Goal: Information Seeking & Learning: Learn about a topic

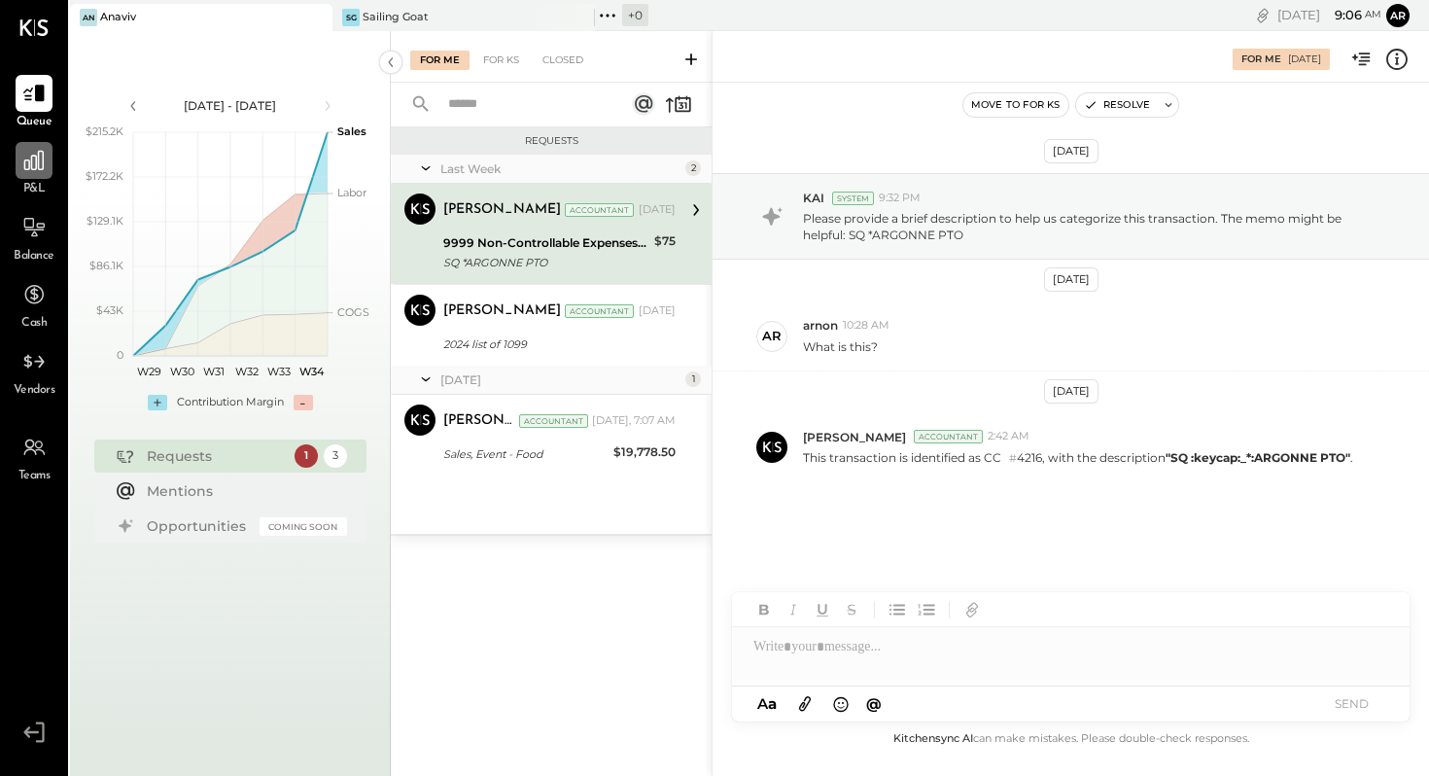
click at [29, 162] on icon at bounding box center [33, 160] width 19 height 19
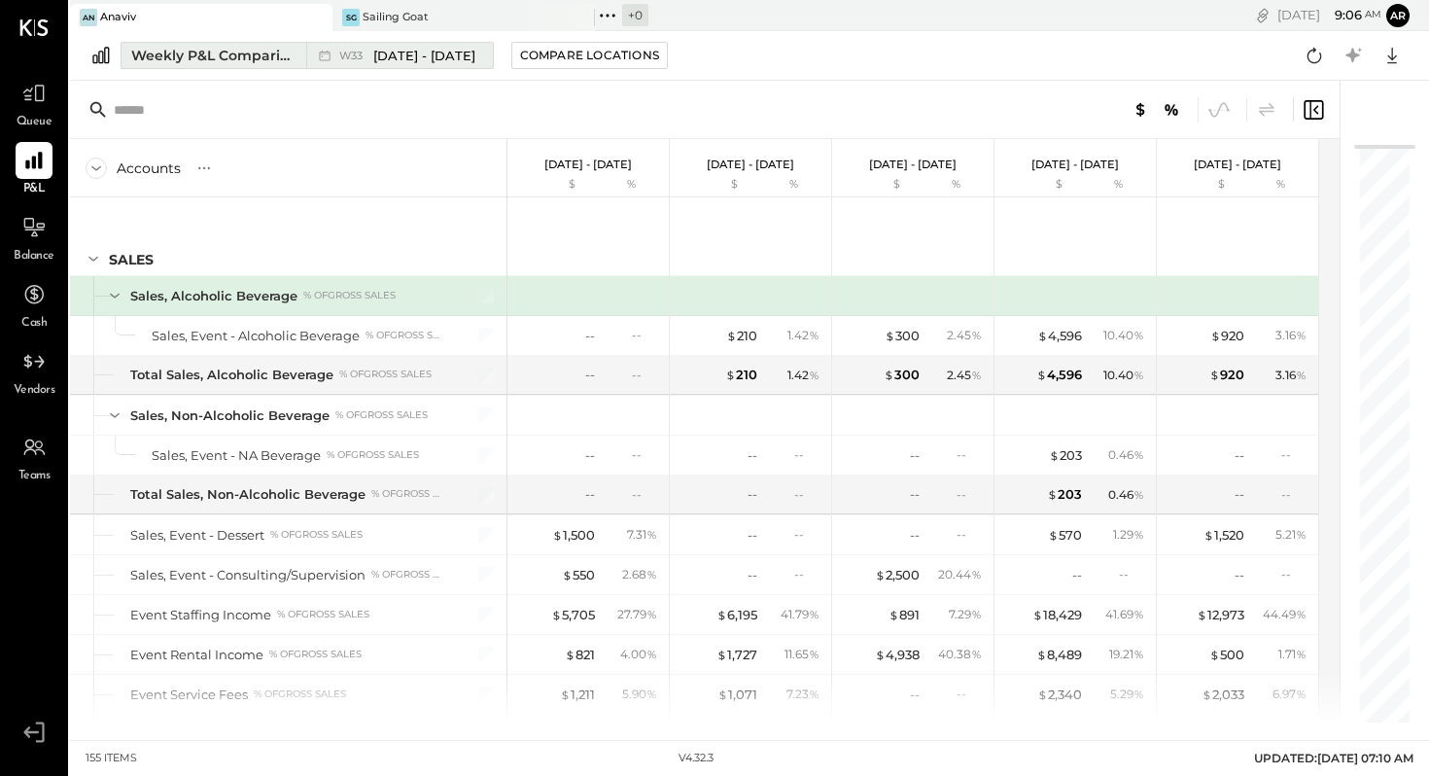
click at [405, 66] on div "W33 [DATE] - [DATE]" at bounding box center [394, 55] width 177 height 25
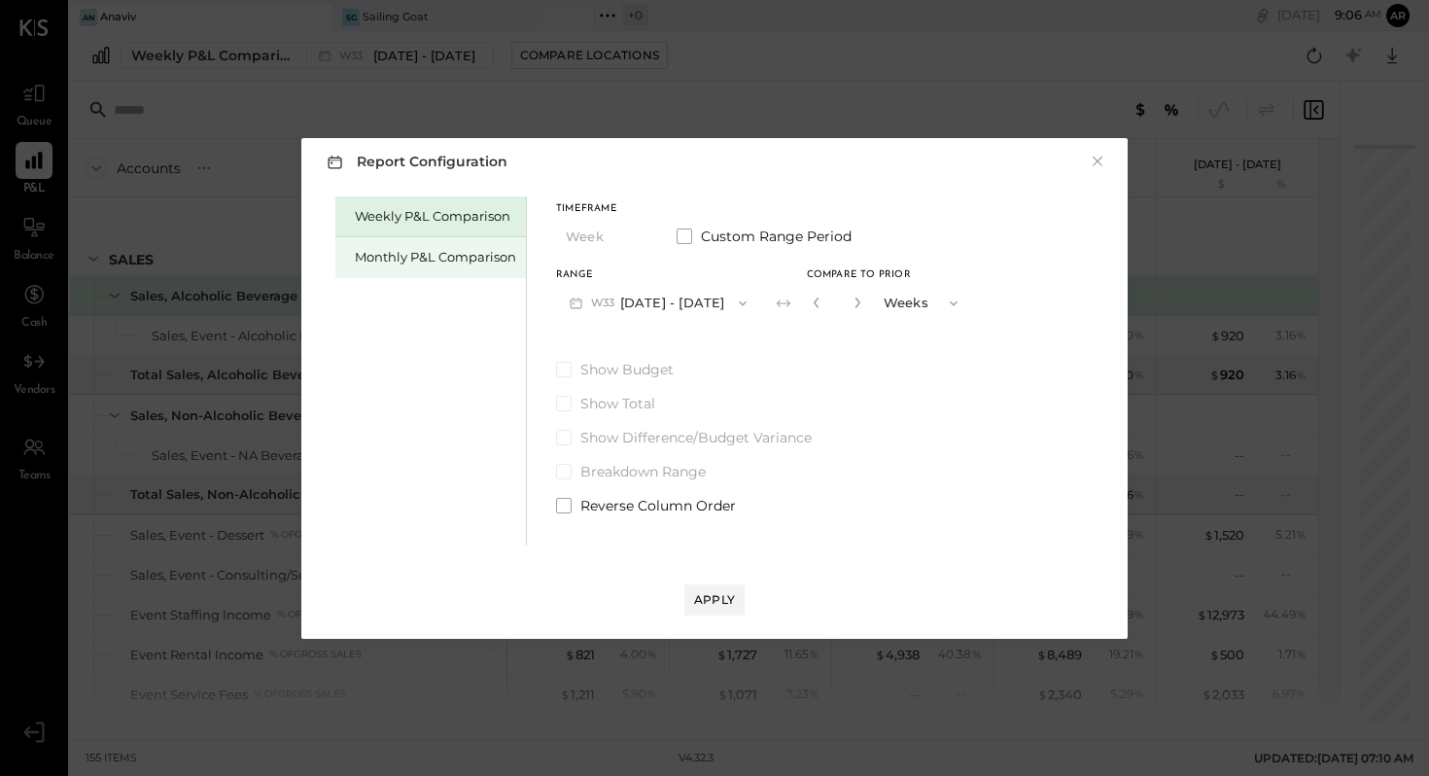
click at [459, 253] on div "Monthly P&L Comparison" at bounding box center [435, 257] width 161 height 18
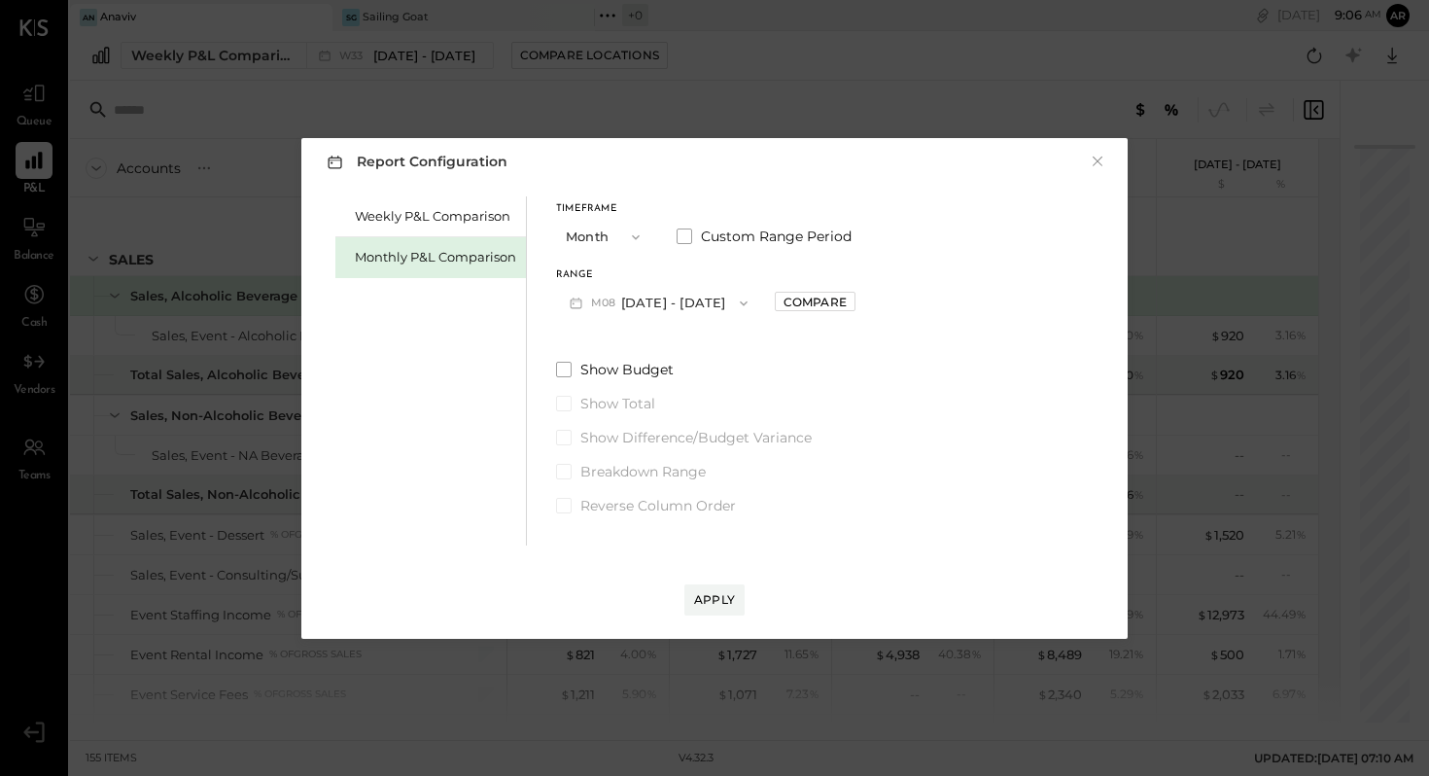
click at [661, 303] on button "M08 [DATE] - [DATE]" at bounding box center [658, 303] width 205 height 36
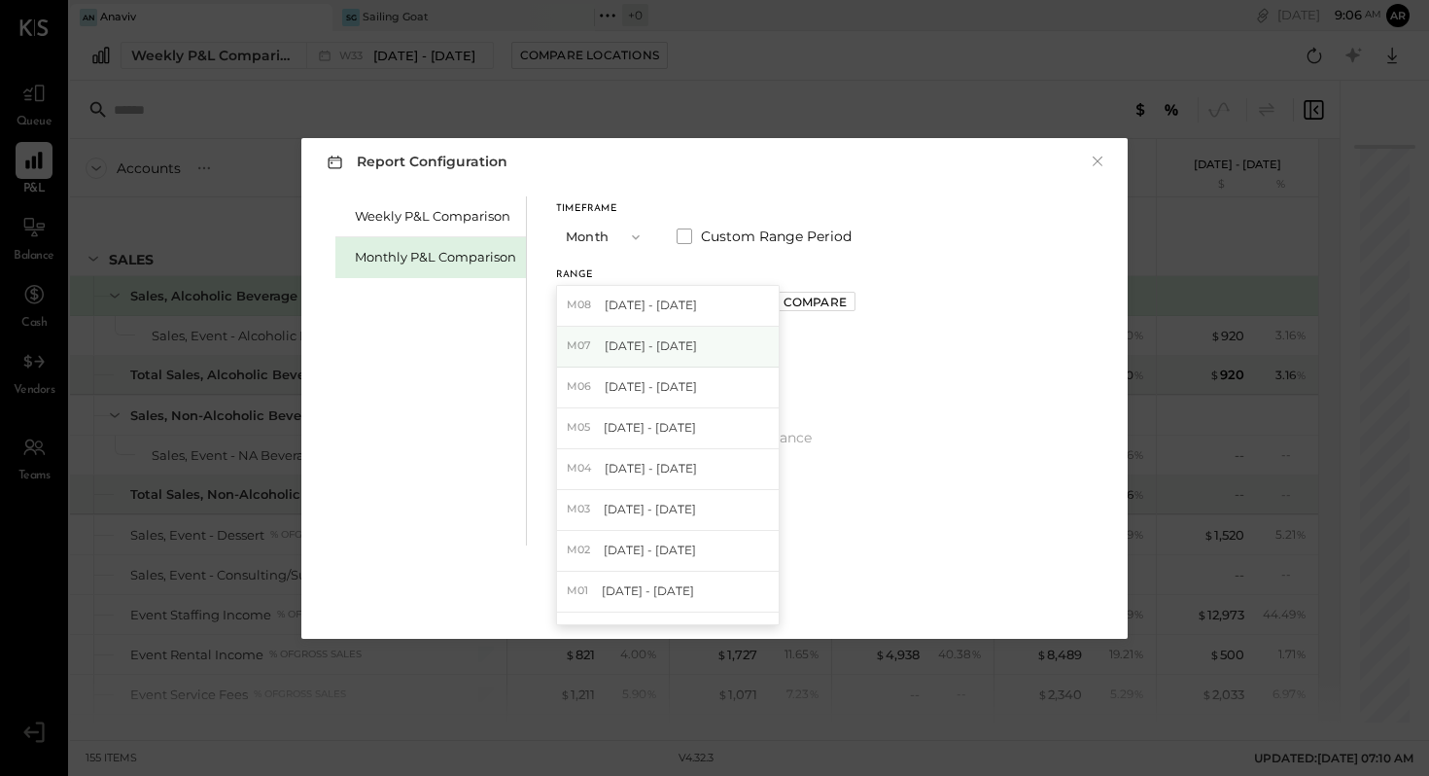
click at [670, 343] on span "[DATE] - [DATE]" at bounding box center [651, 345] width 92 height 17
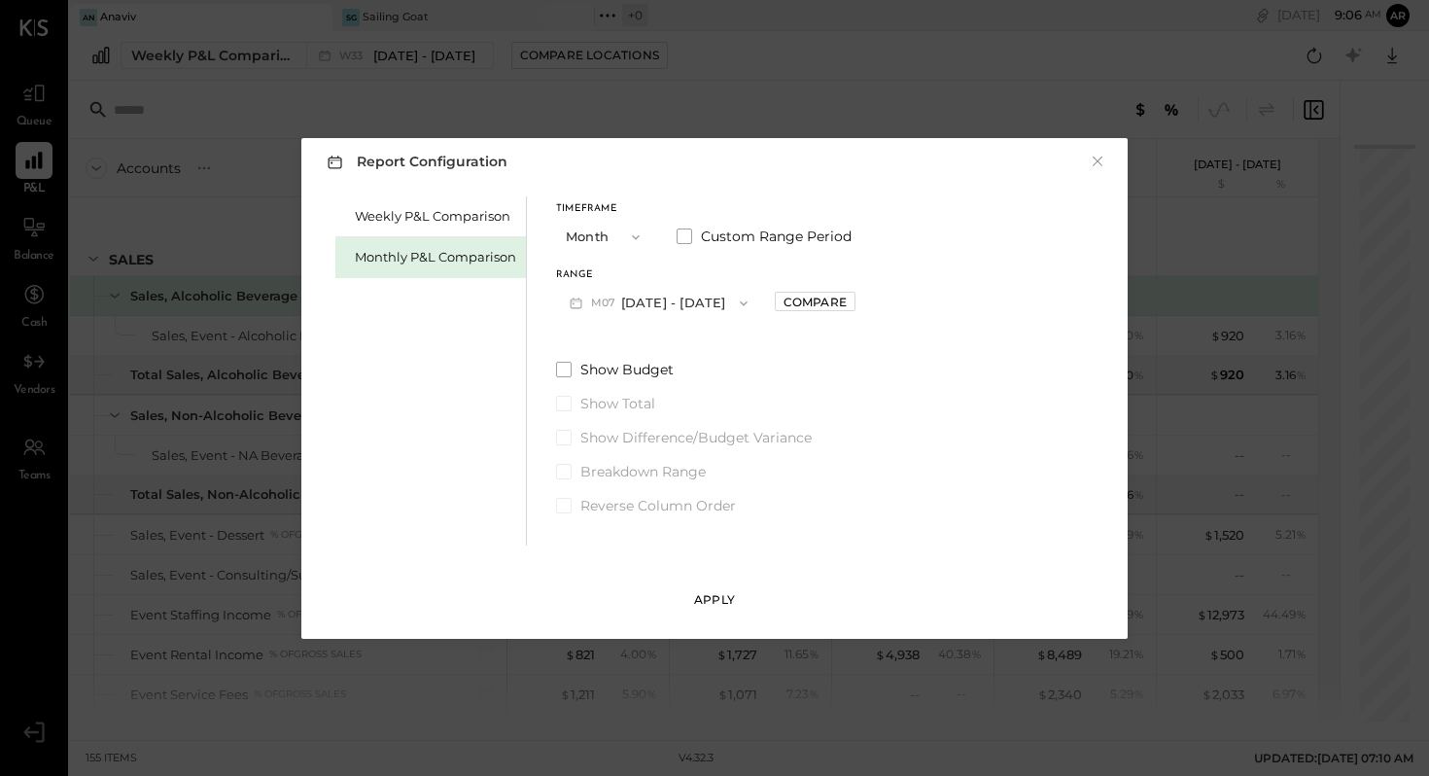
click at [721, 598] on div "Apply" at bounding box center [714, 599] width 41 height 17
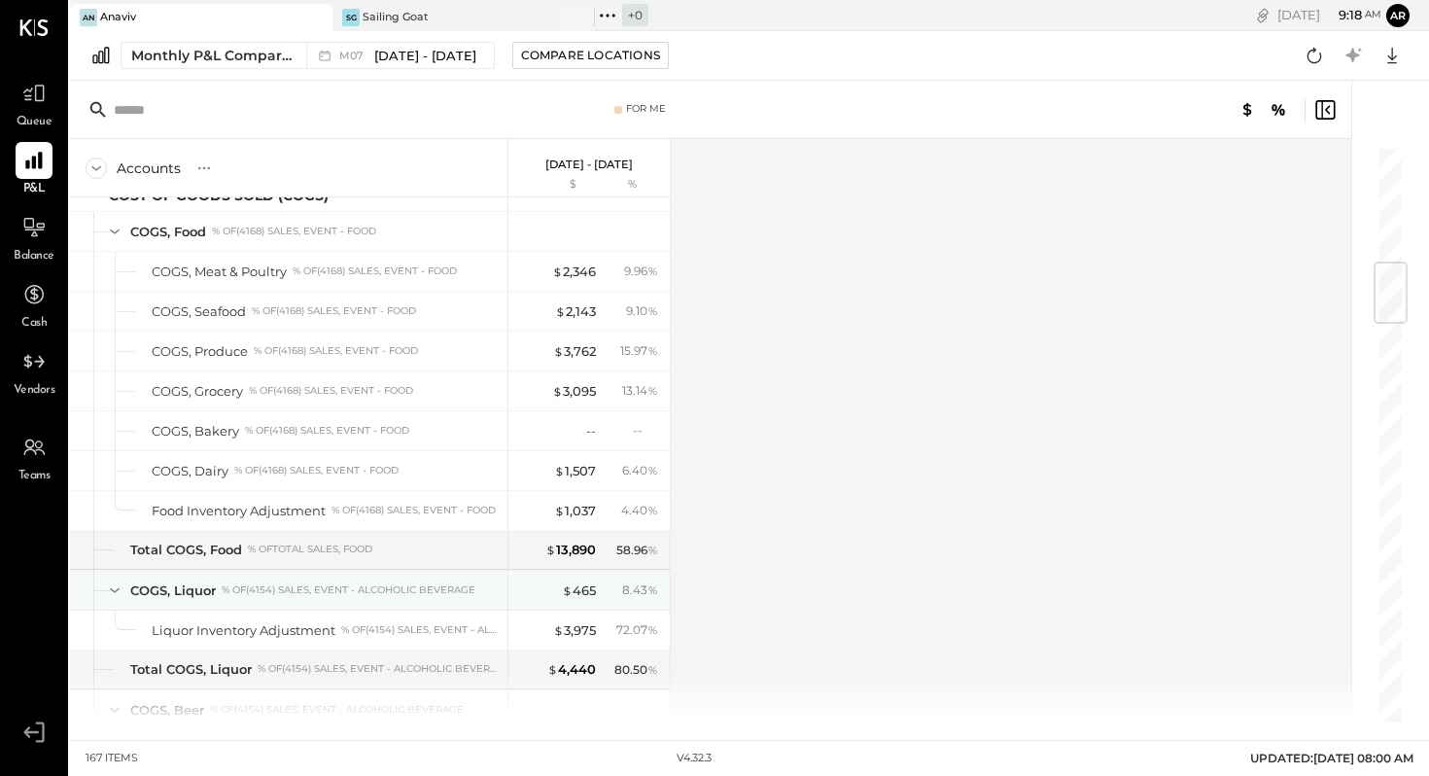
scroll to position [984, 0]
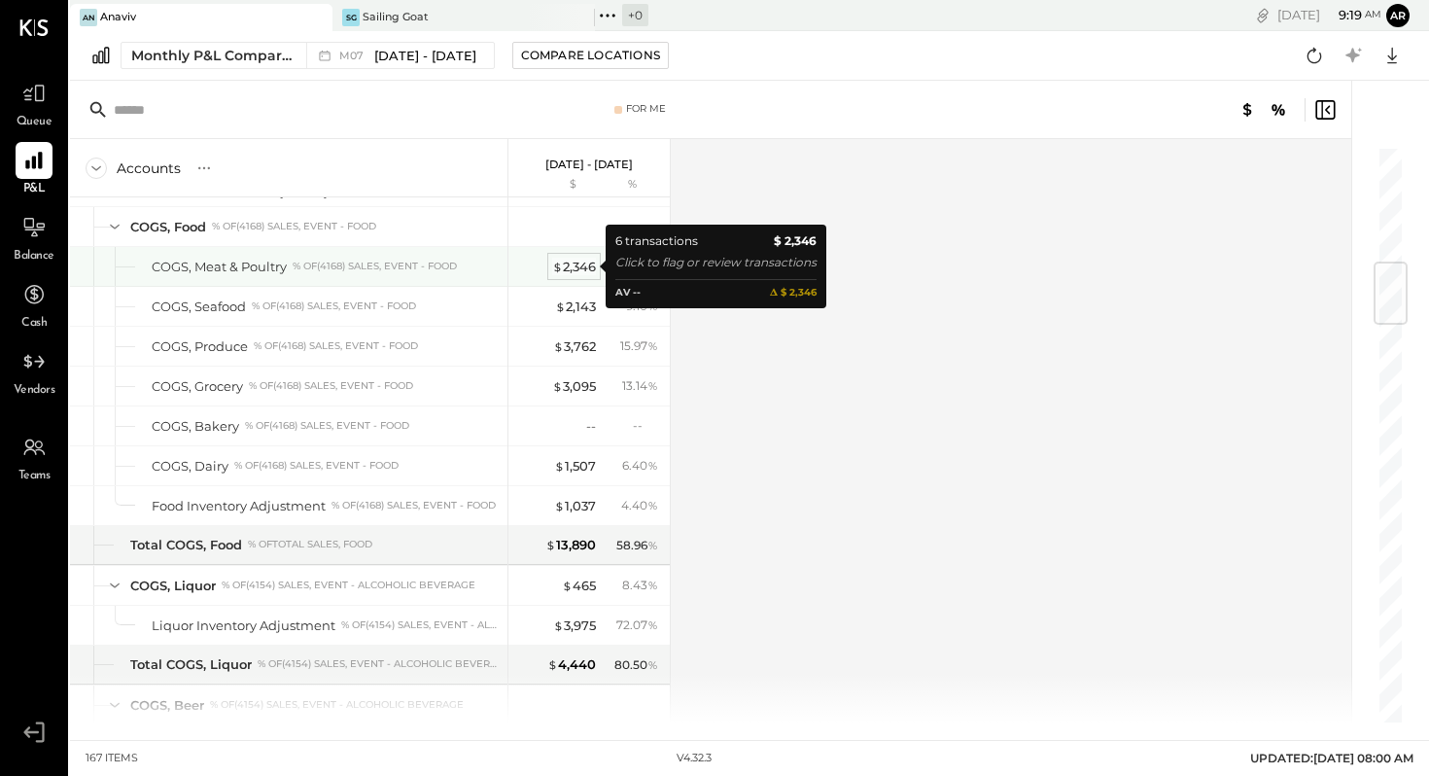
click at [571, 267] on div "$ 2,346" at bounding box center [574, 267] width 44 height 18
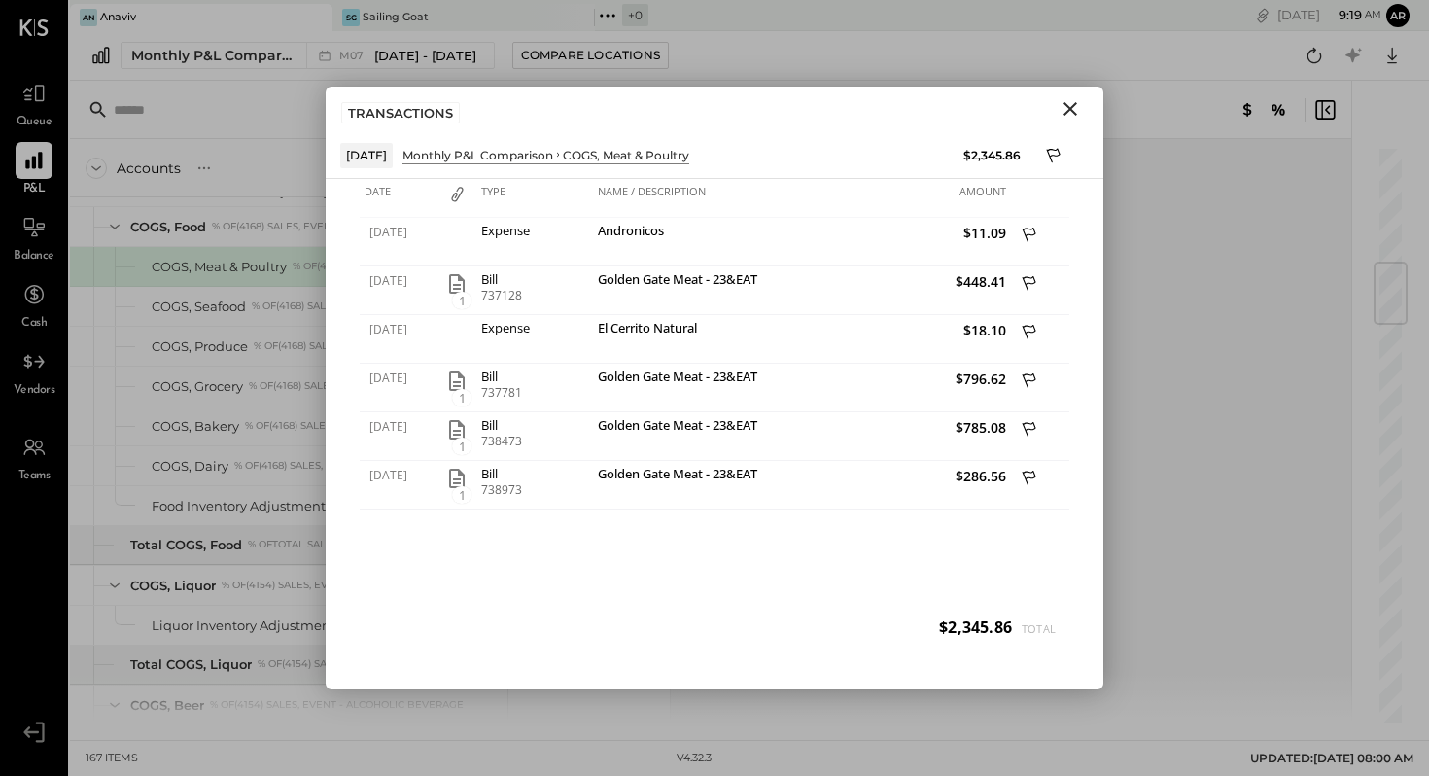
click at [1073, 111] on icon "Close" at bounding box center [1071, 109] width 14 height 14
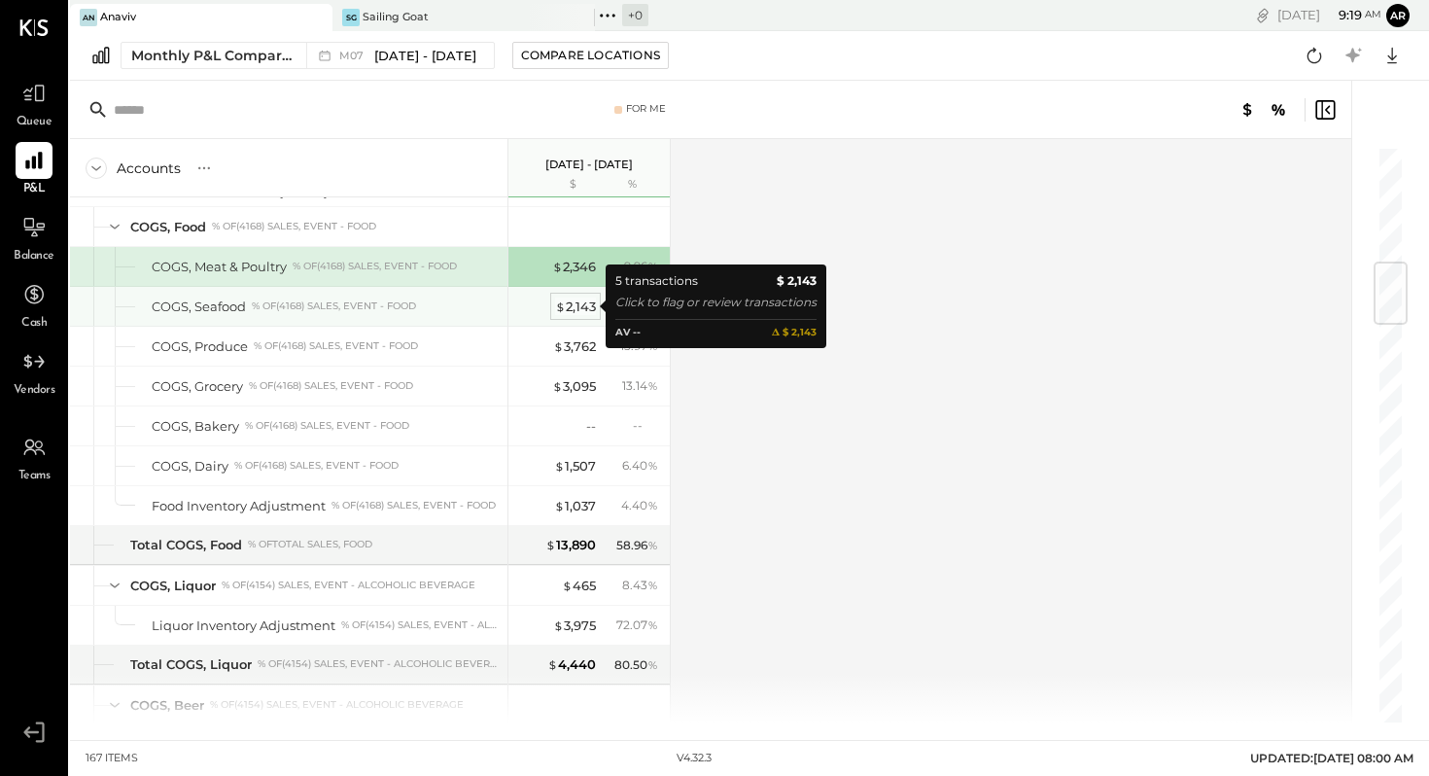
click at [570, 304] on div "$ 2,143" at bounding box center [575, 307] width 41 height 18
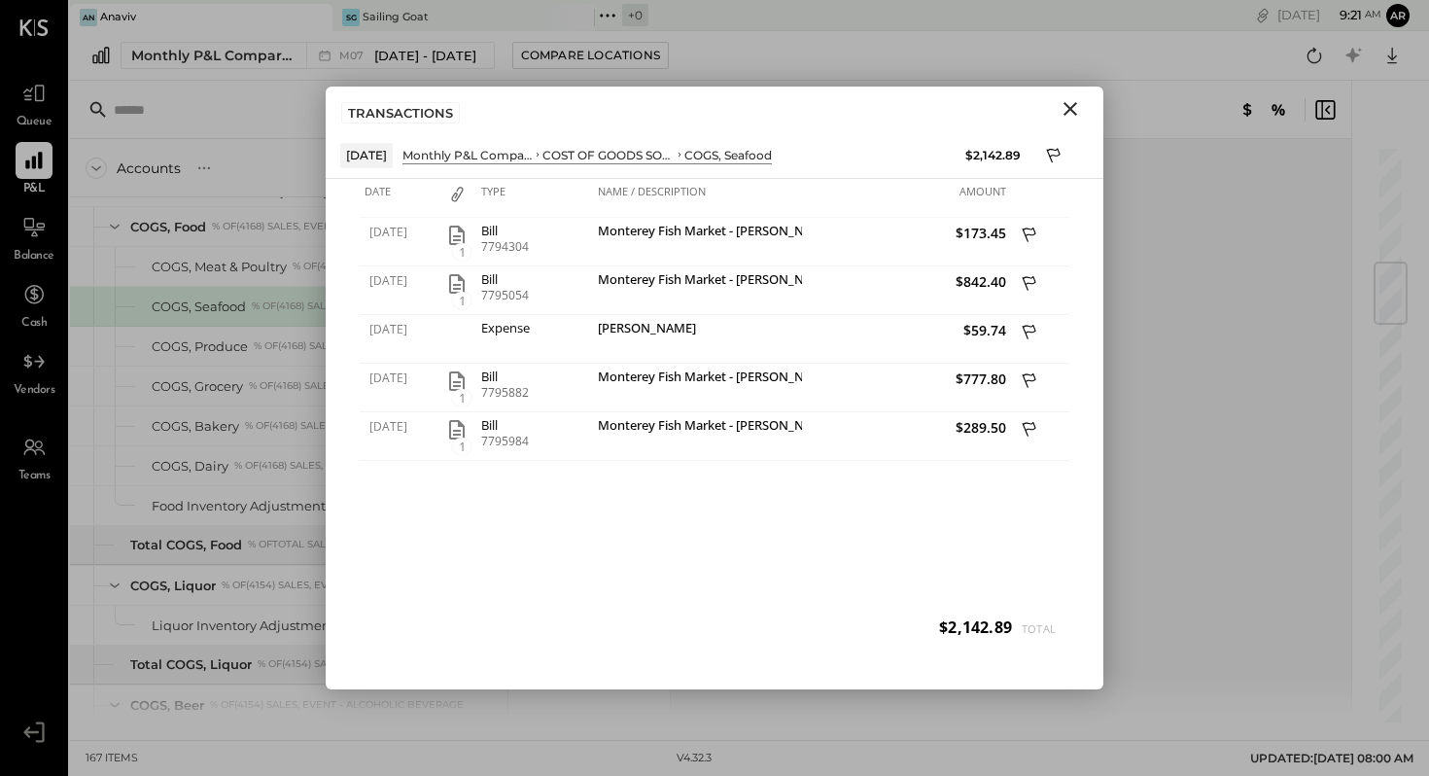
click at [1071, 103] on icon "Close" at bounding box center [1070, 108] width 23 height 23
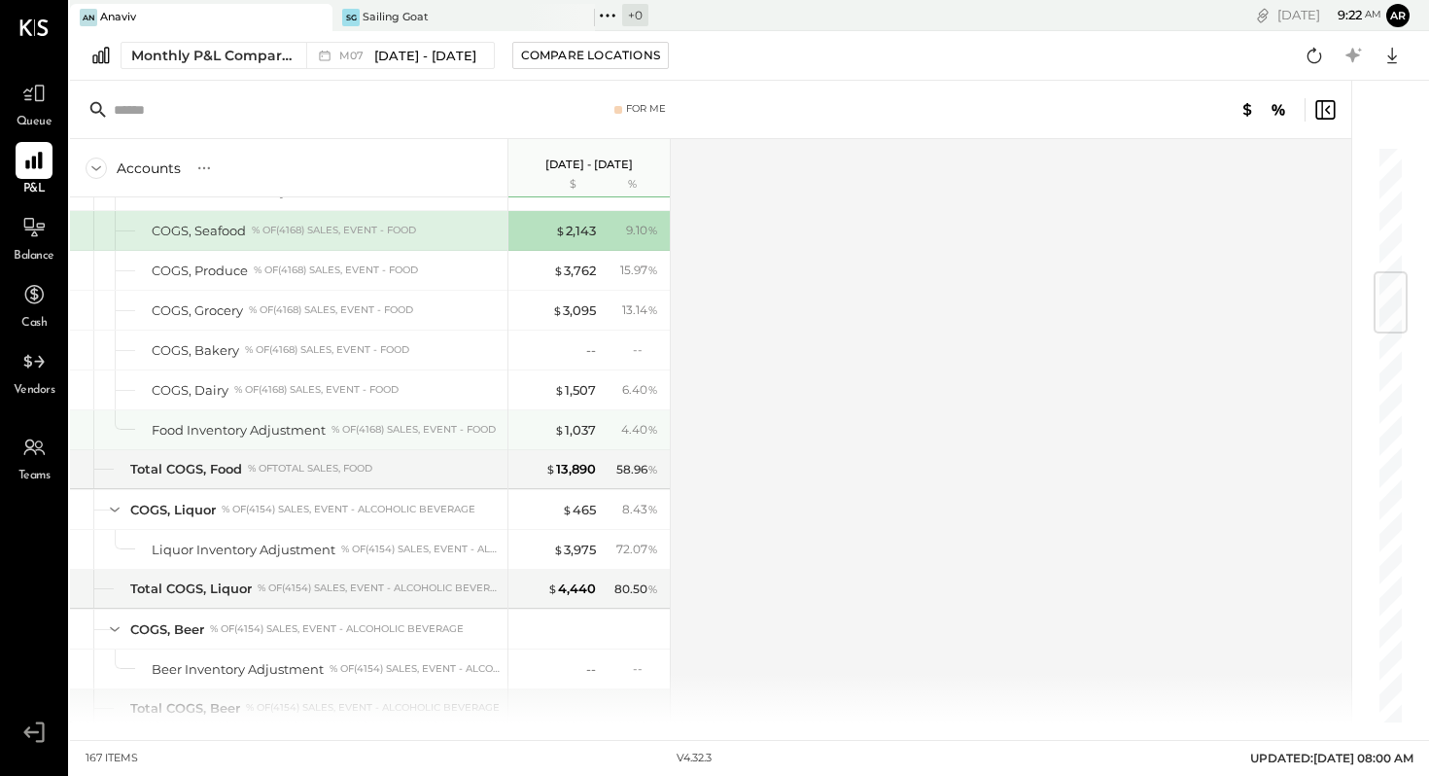
scroll to position [1062, 0]
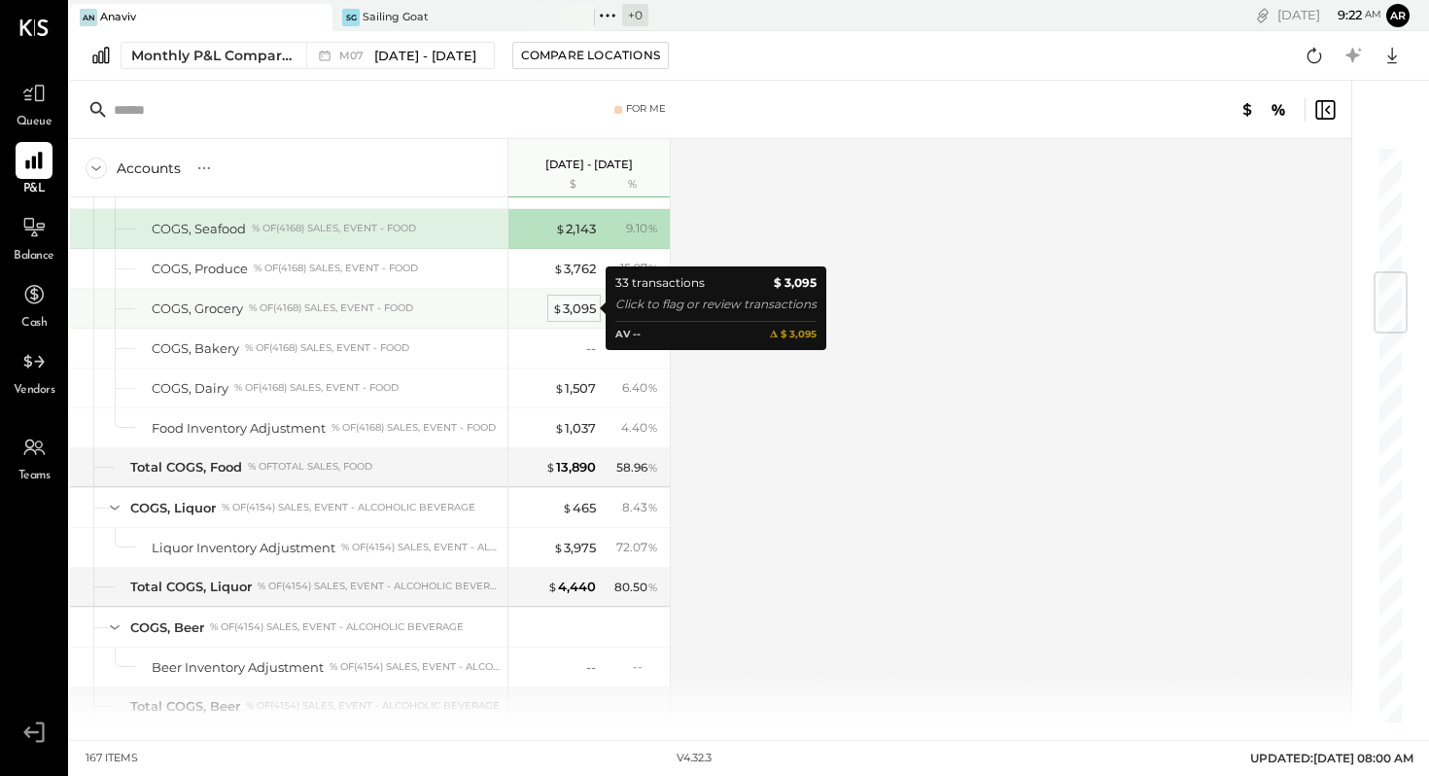
click at [571, 307] on div "$ 3,095" at bounding box center [574, 308] width 44 height 18
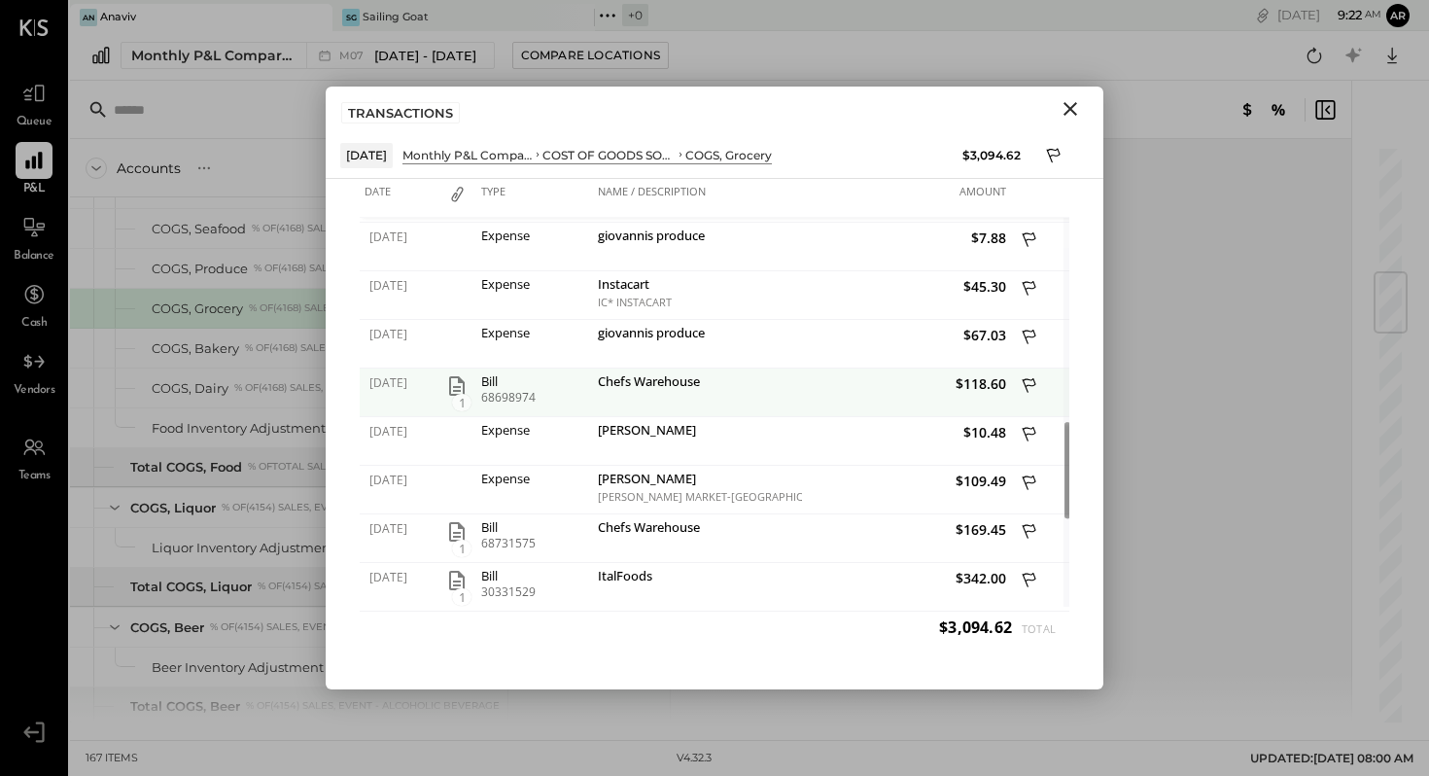
click at [454, 385] on icon "button" at bounding box center [456, 385] width 23 height 23
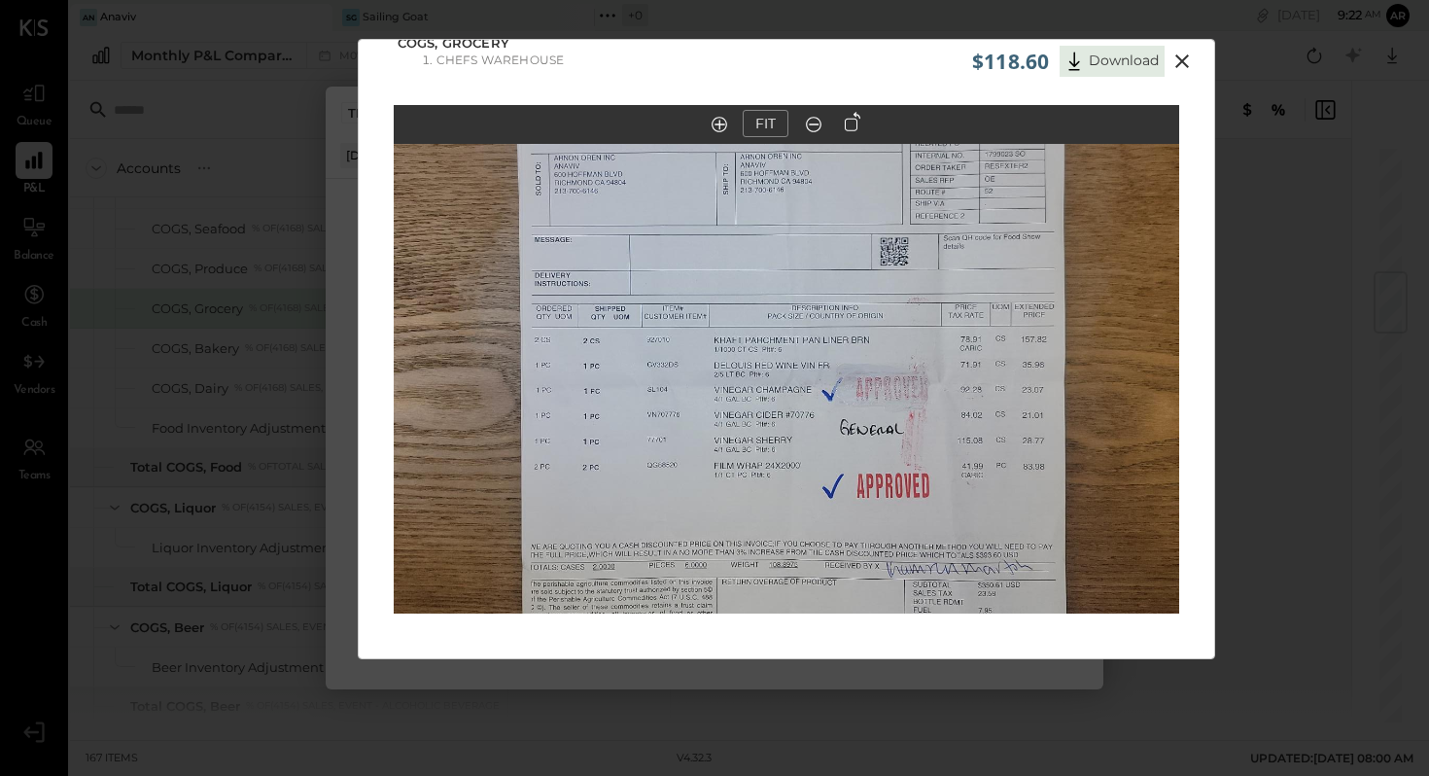
scroll to position [24, 0]
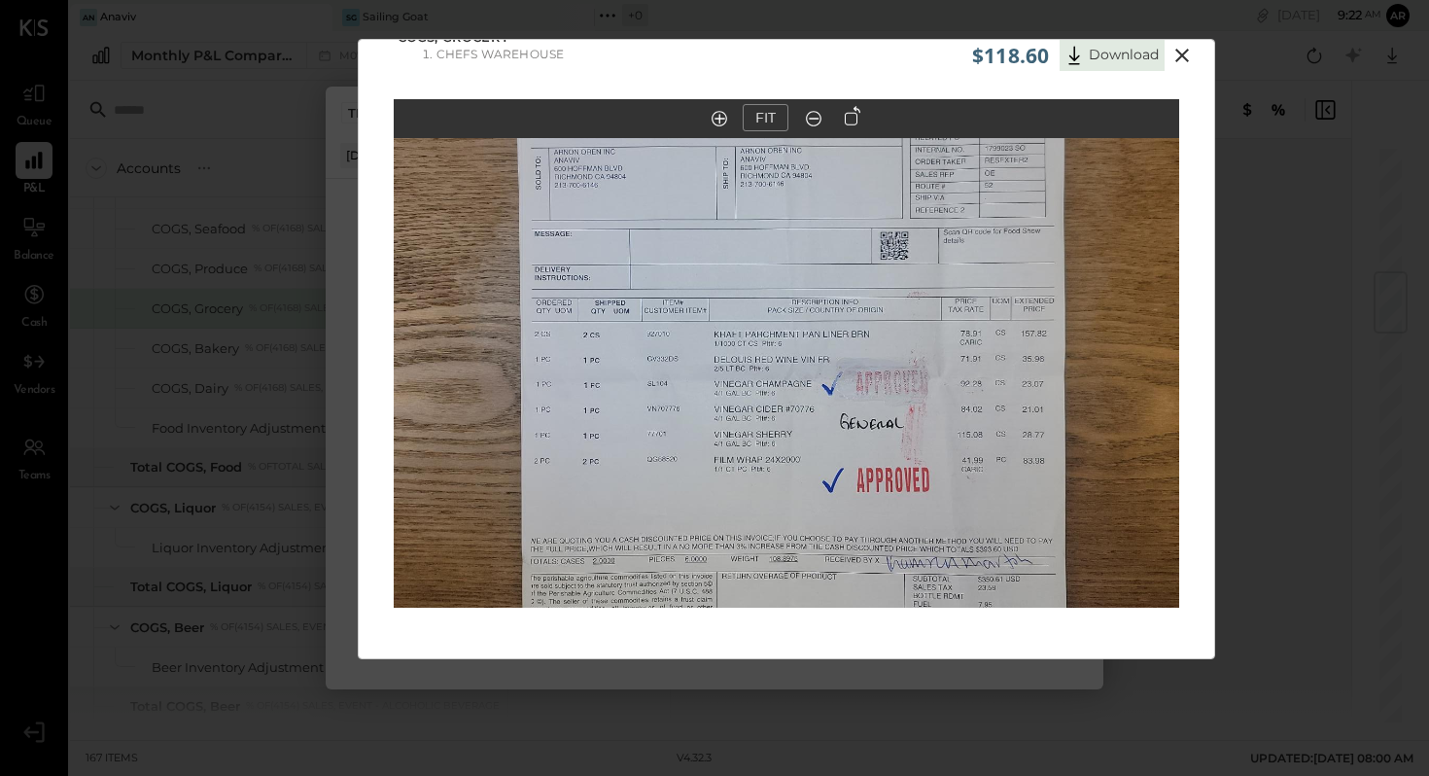
click at [454, 375] on img at bounding box center [787, 327] width 786 height 1047
click at [1184, 52] on icon at bounding box center [1182, 55] width 23 height 23
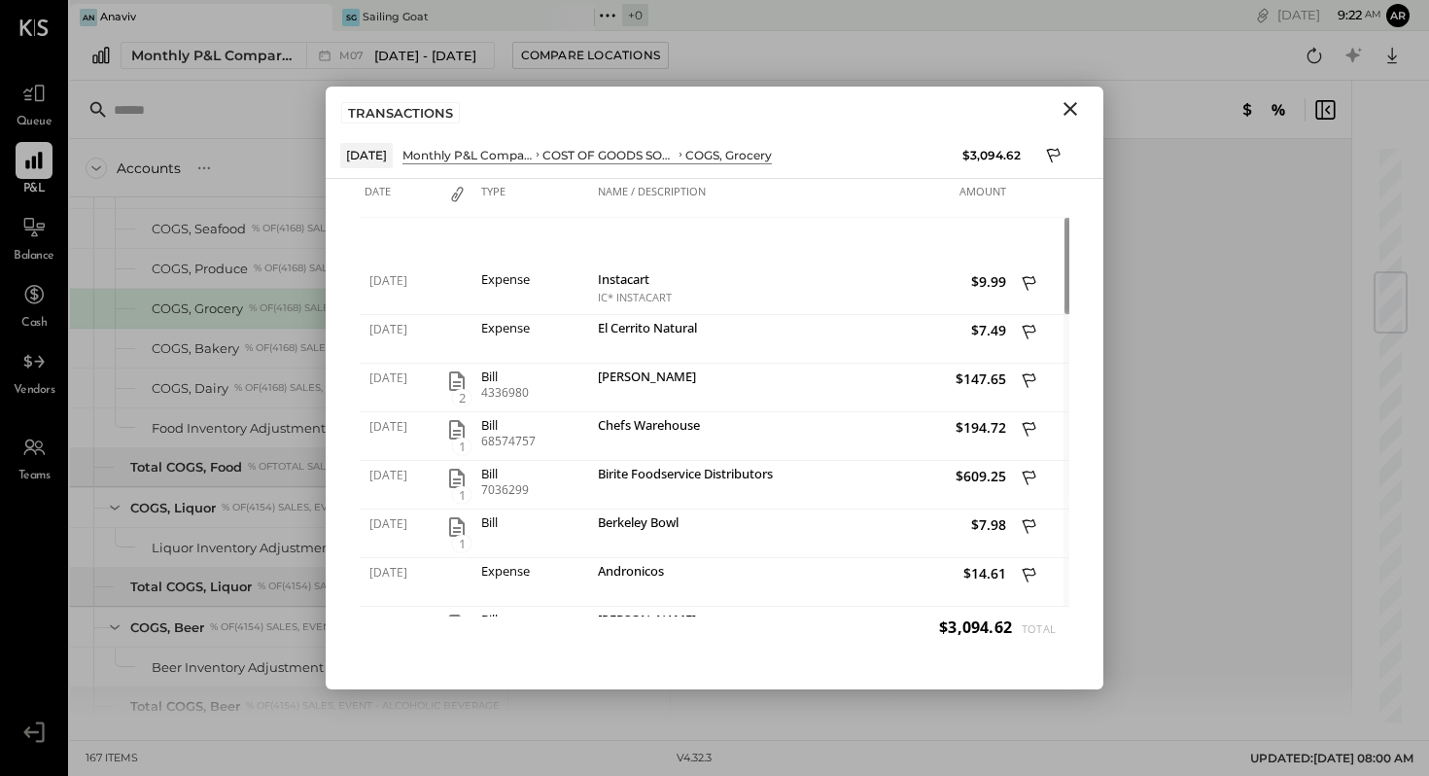
click at [1071, 107] on icon "Close" at bounding box center [1071, 109] width 14 height 14
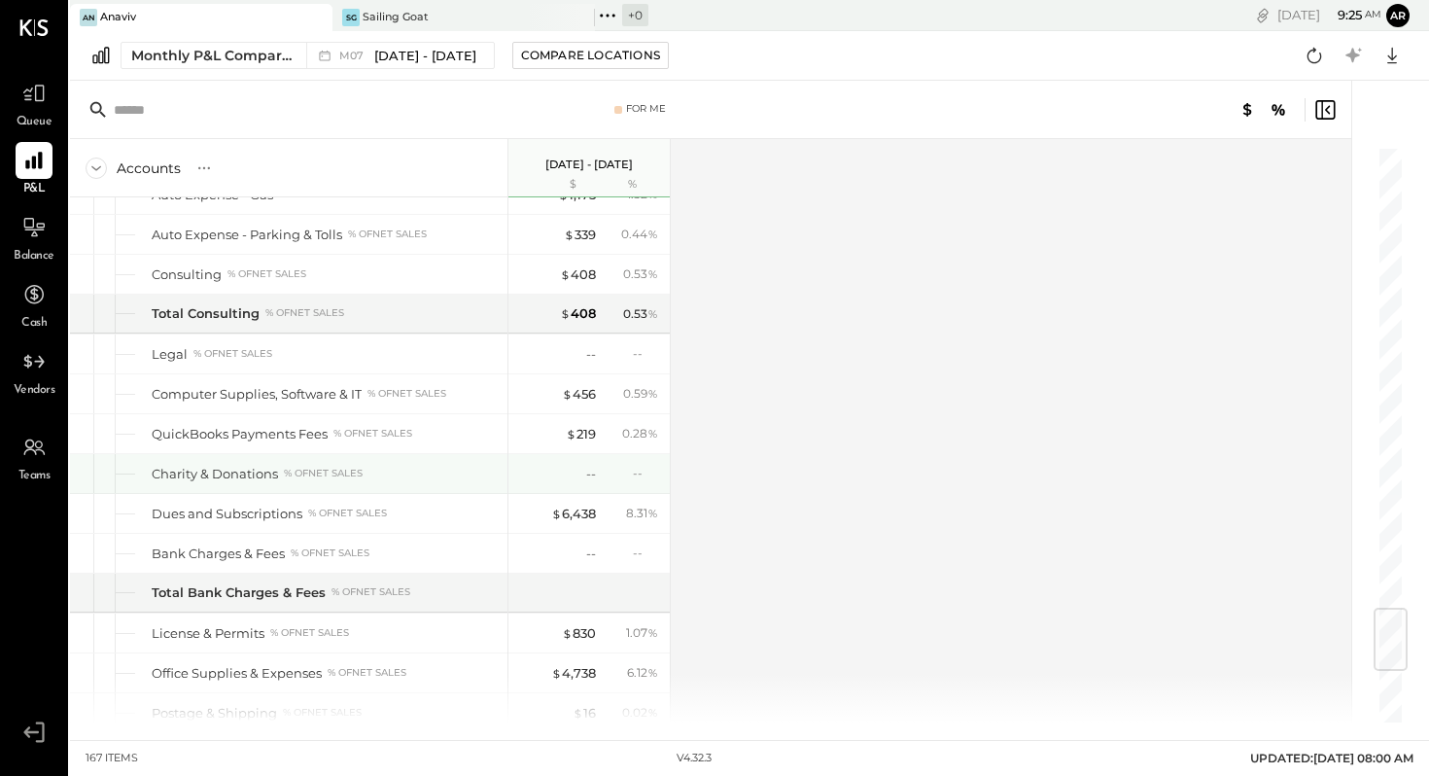
scroll to position [3892, 0]
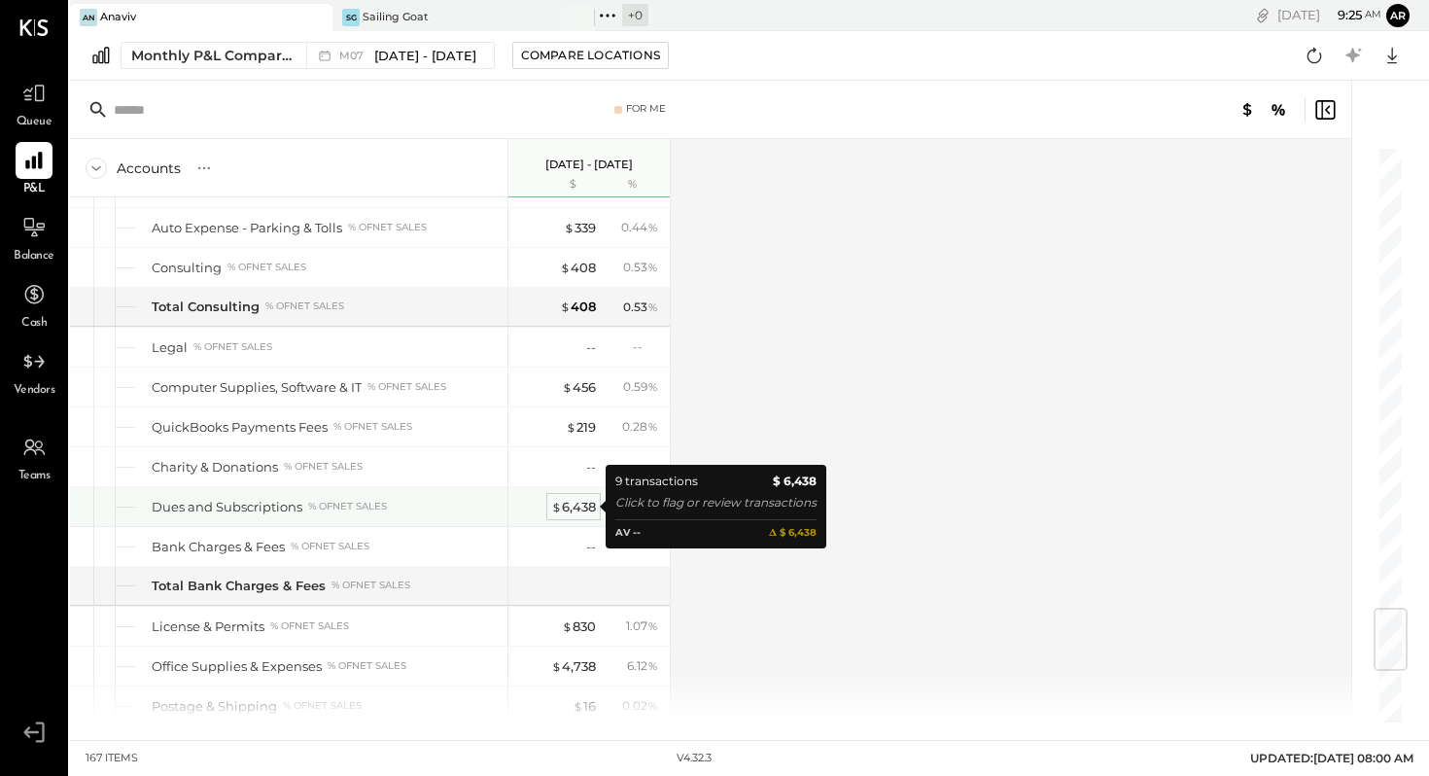
click at [582, 507] on div "$ 6,438" at bounding box center [573, 507] width 45 height 18
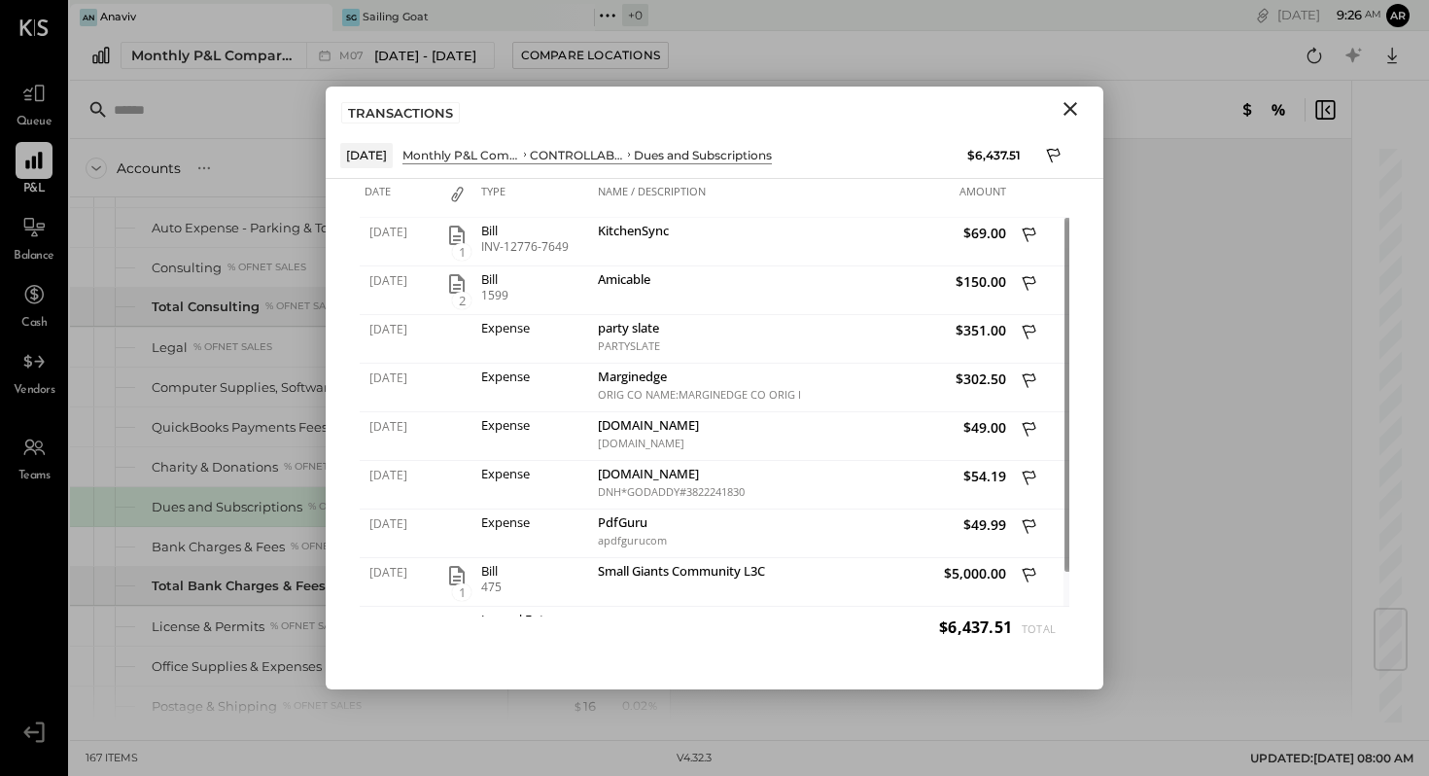
click at [1071, 107] on icon "Close" at bounding box center [1071, 109] width 14 height 14
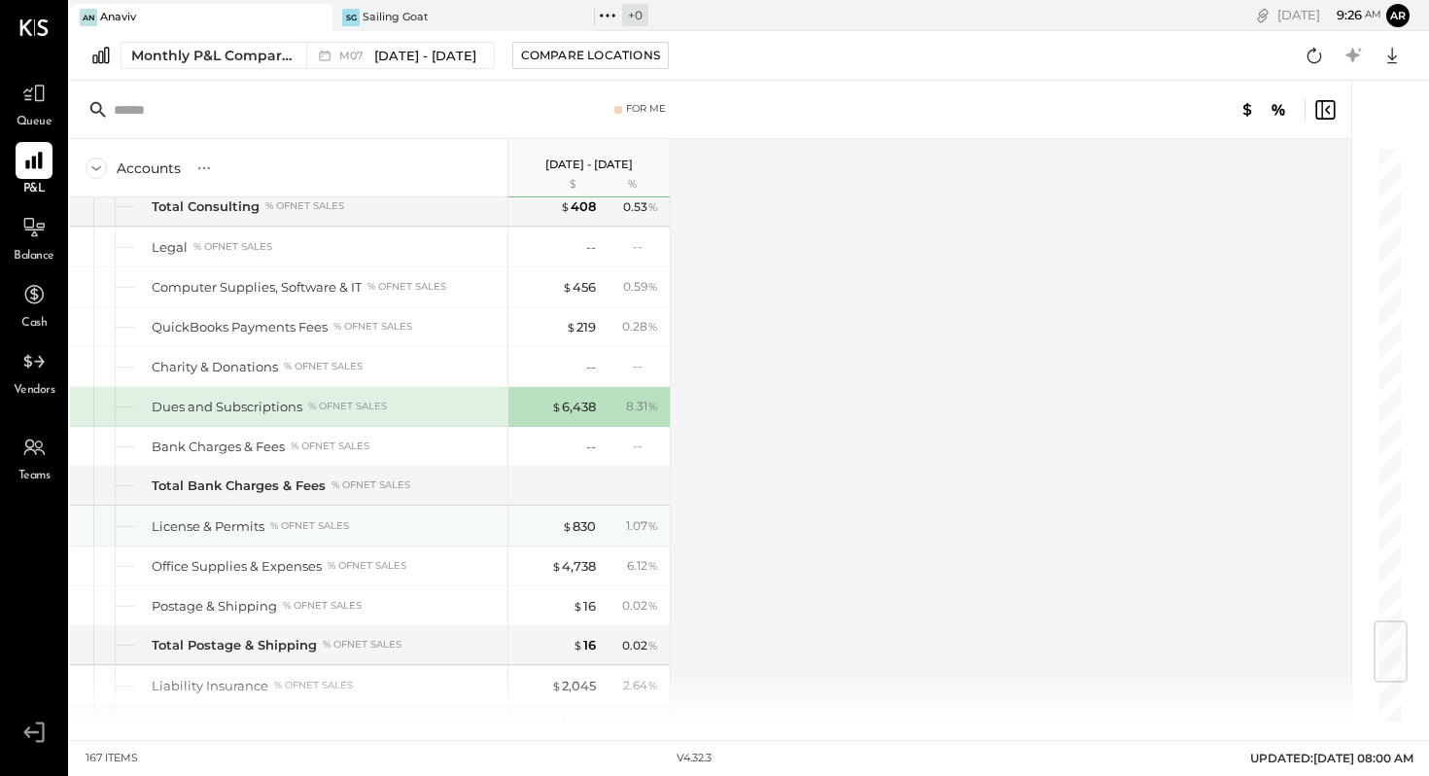
scroll to position [3998, 0]
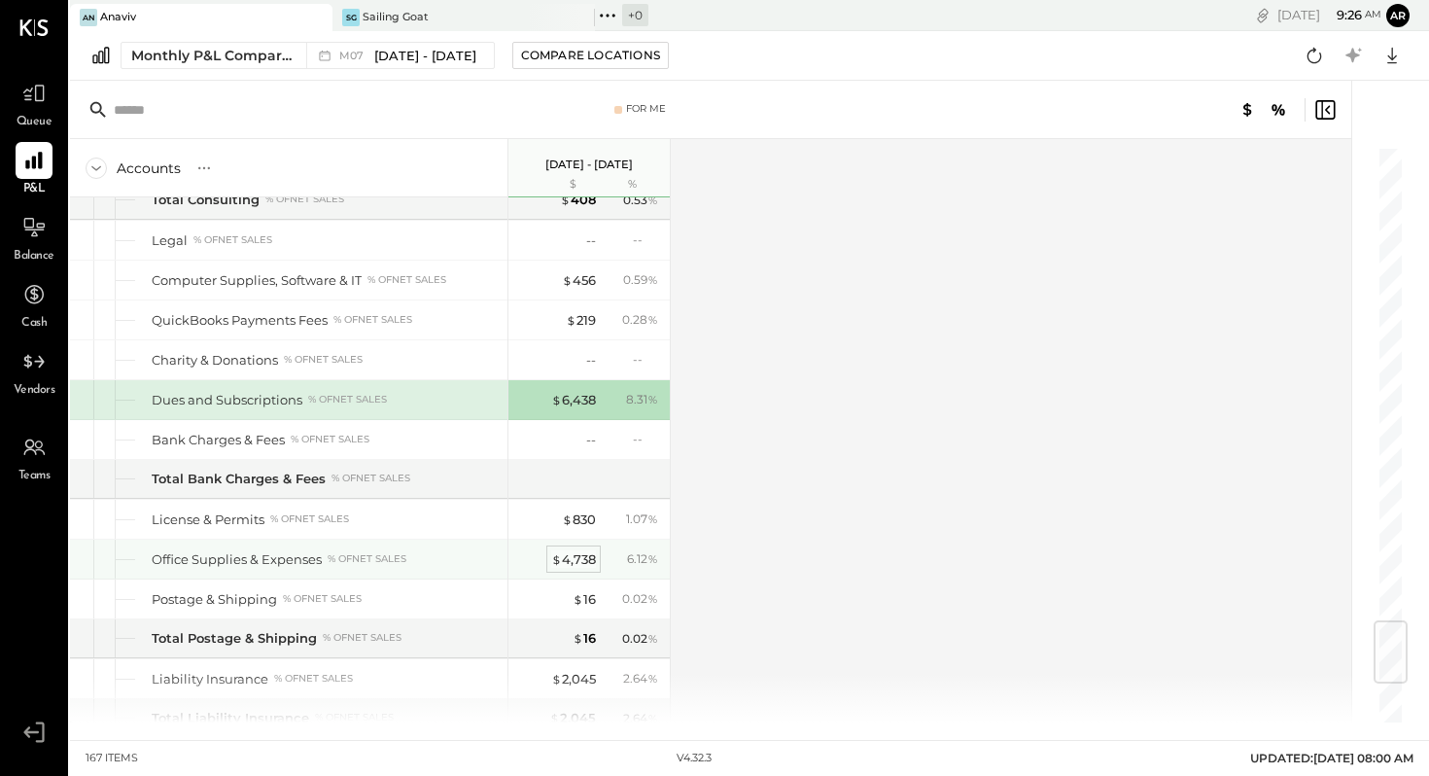
click at [577, 556] on div "$ 4,738" at bounding box center [573, 559] width 45 height 18
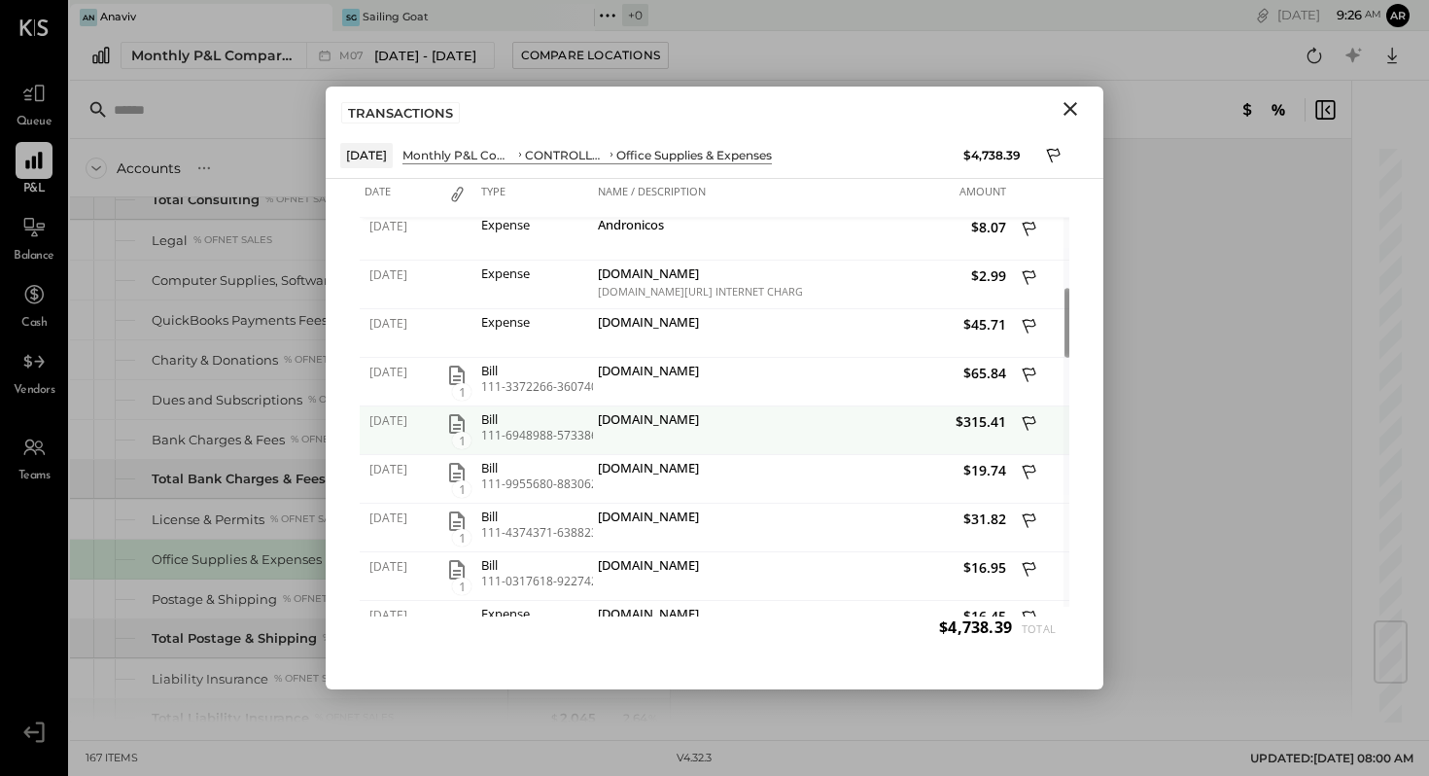
click at [457, 423] on icon "button" at bounding box center [456, 423] width 23 height 23
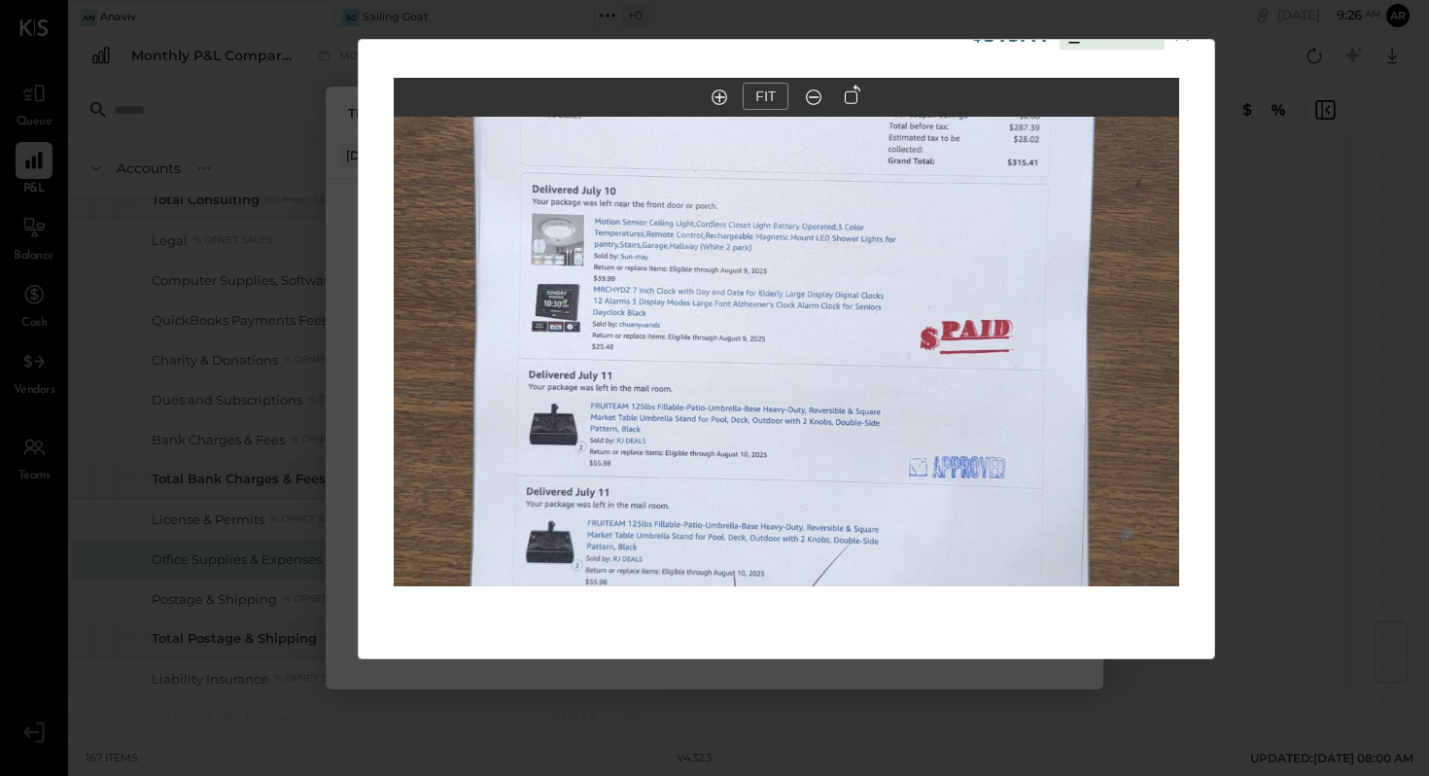
scroll to position [47, 0]
click at [720, 95] on in at bounding box center [720, 96] width 16 height 16
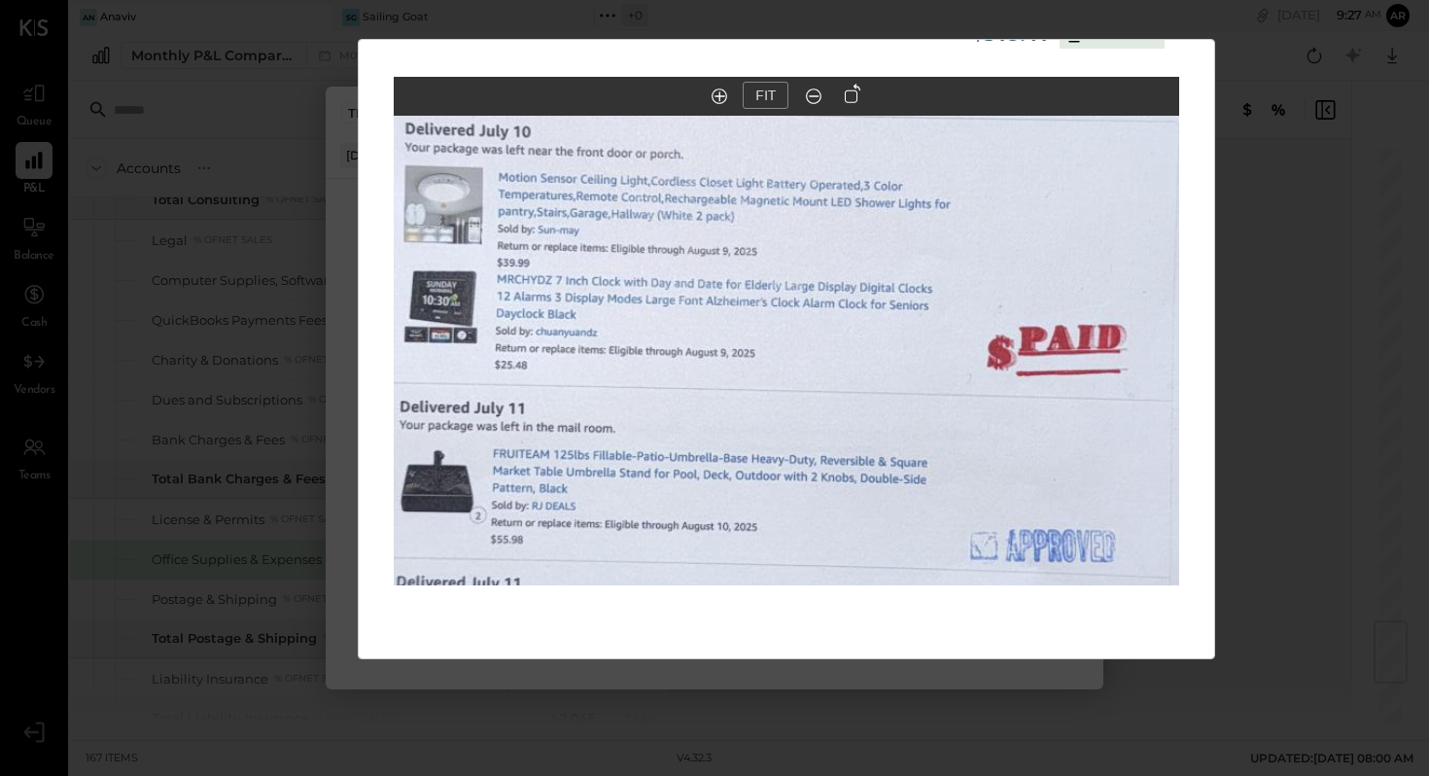
click at [1310, 101] on div "$315.41 Download Office Supplies & Expenses [DOMAIN_NAME] FIT" at bounding box center [714, 388] width 1429 height 776
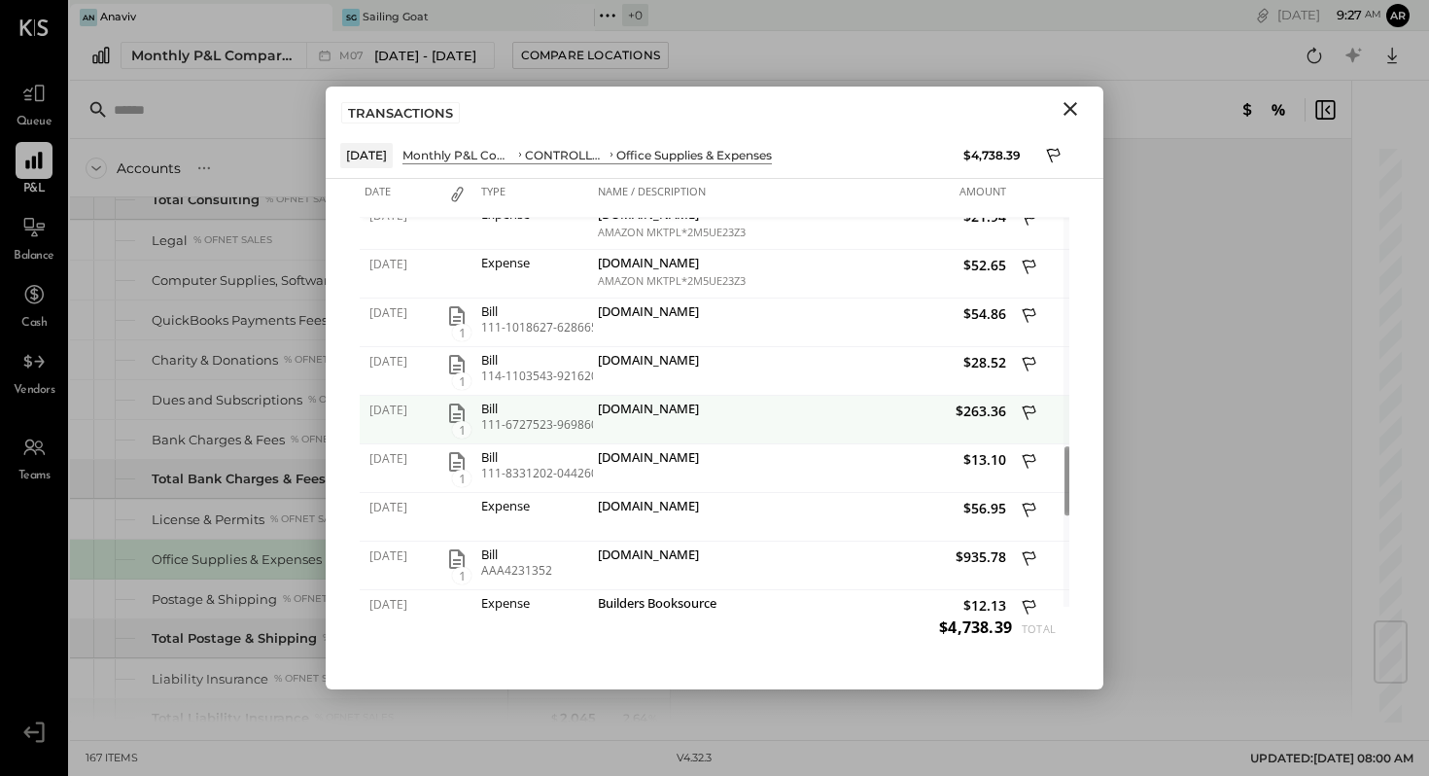
click at [457, 409] on icon "button" at bounding box center [456, 413] width 23 height 23
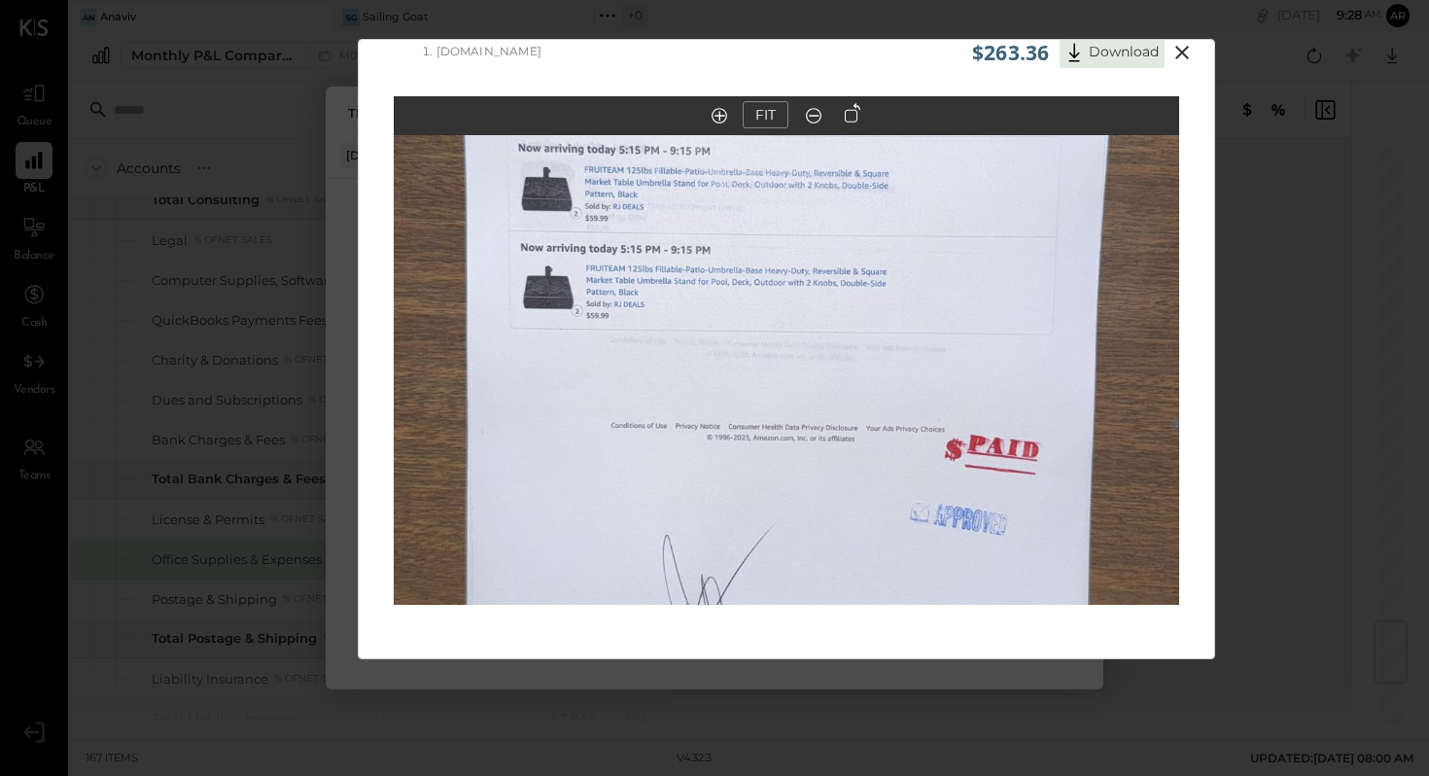
scroll to position [28, 0]
click at [1179, 55] on icon at bounding box center [1182, 51] width 23 height 23
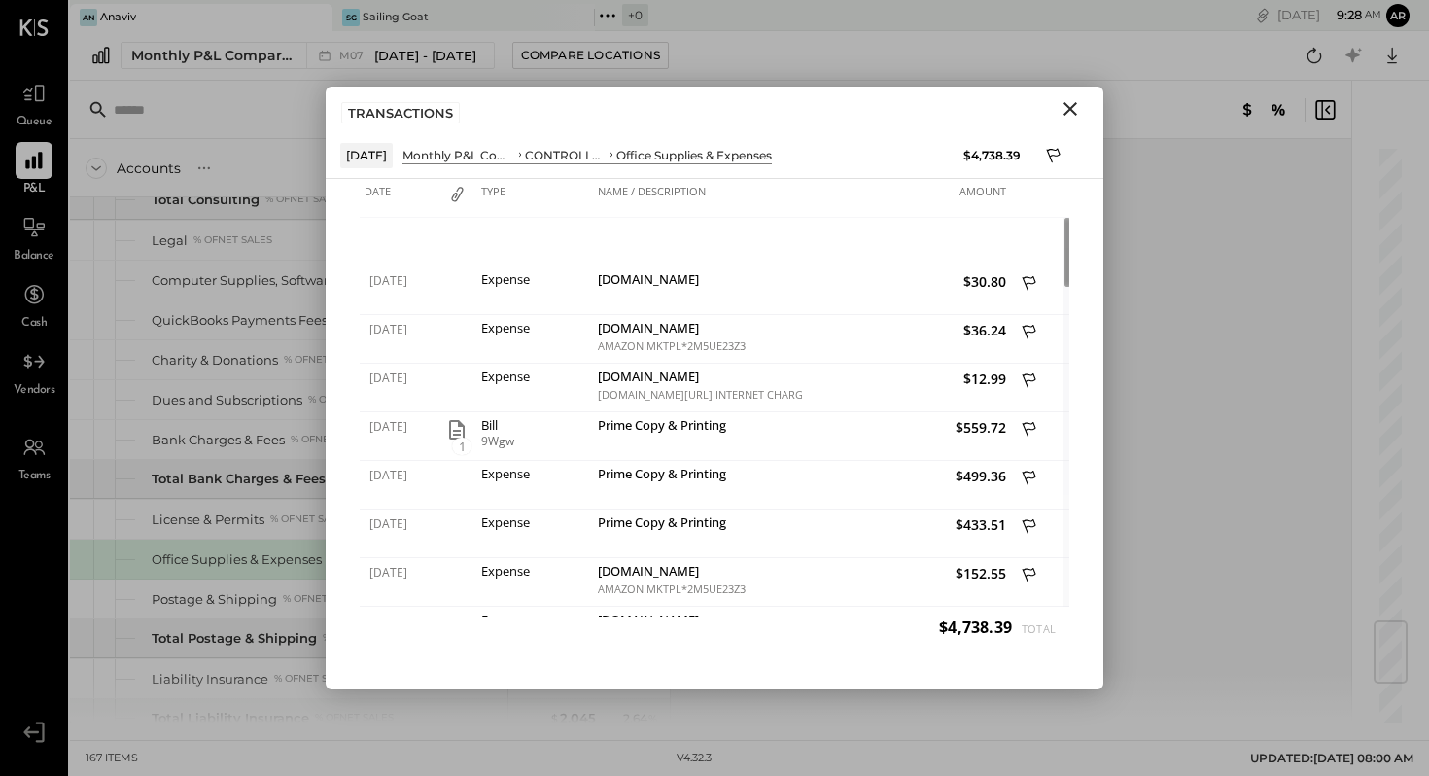
click at [1079, 110] on icon "Close" at bounding box center [1070, 108] width 23 height 23
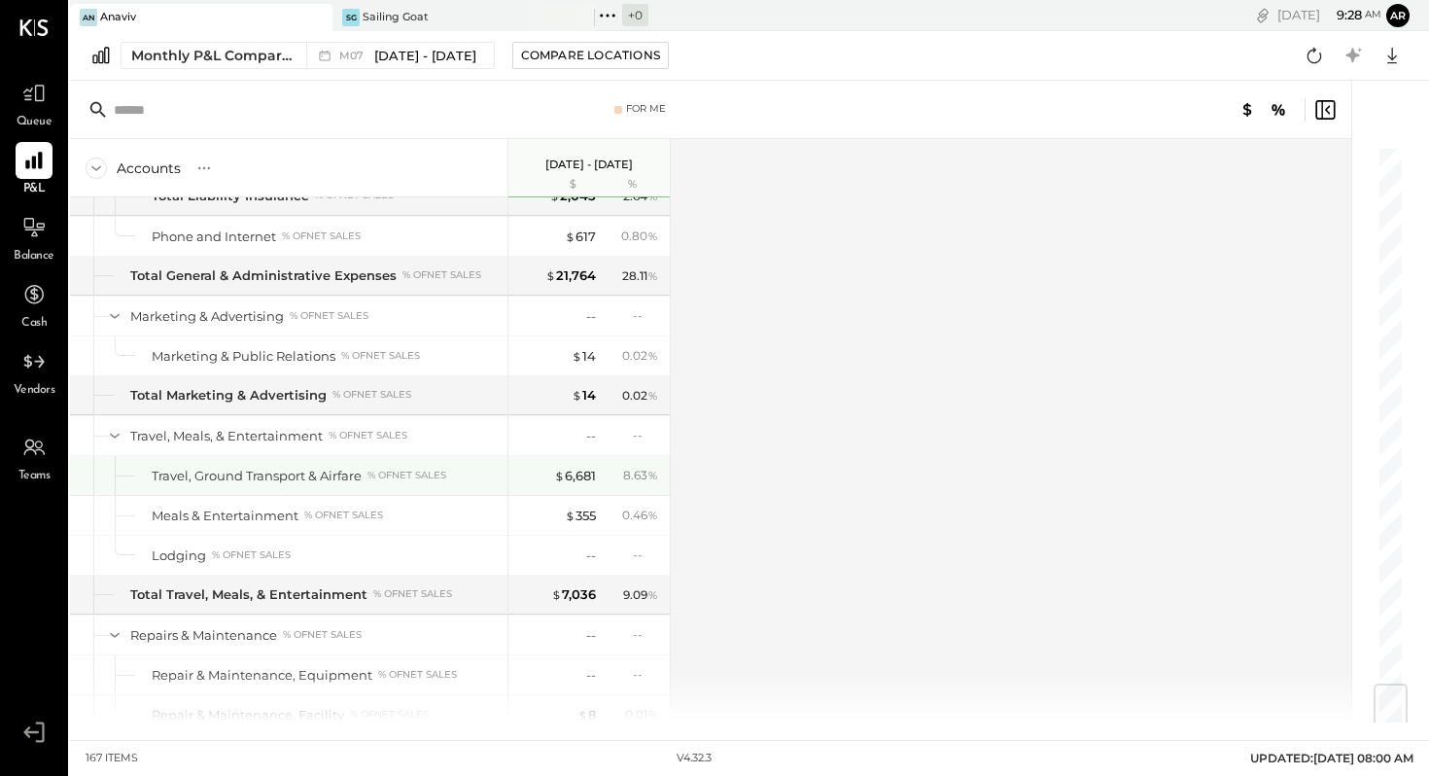
scroll to position [4527, 0]
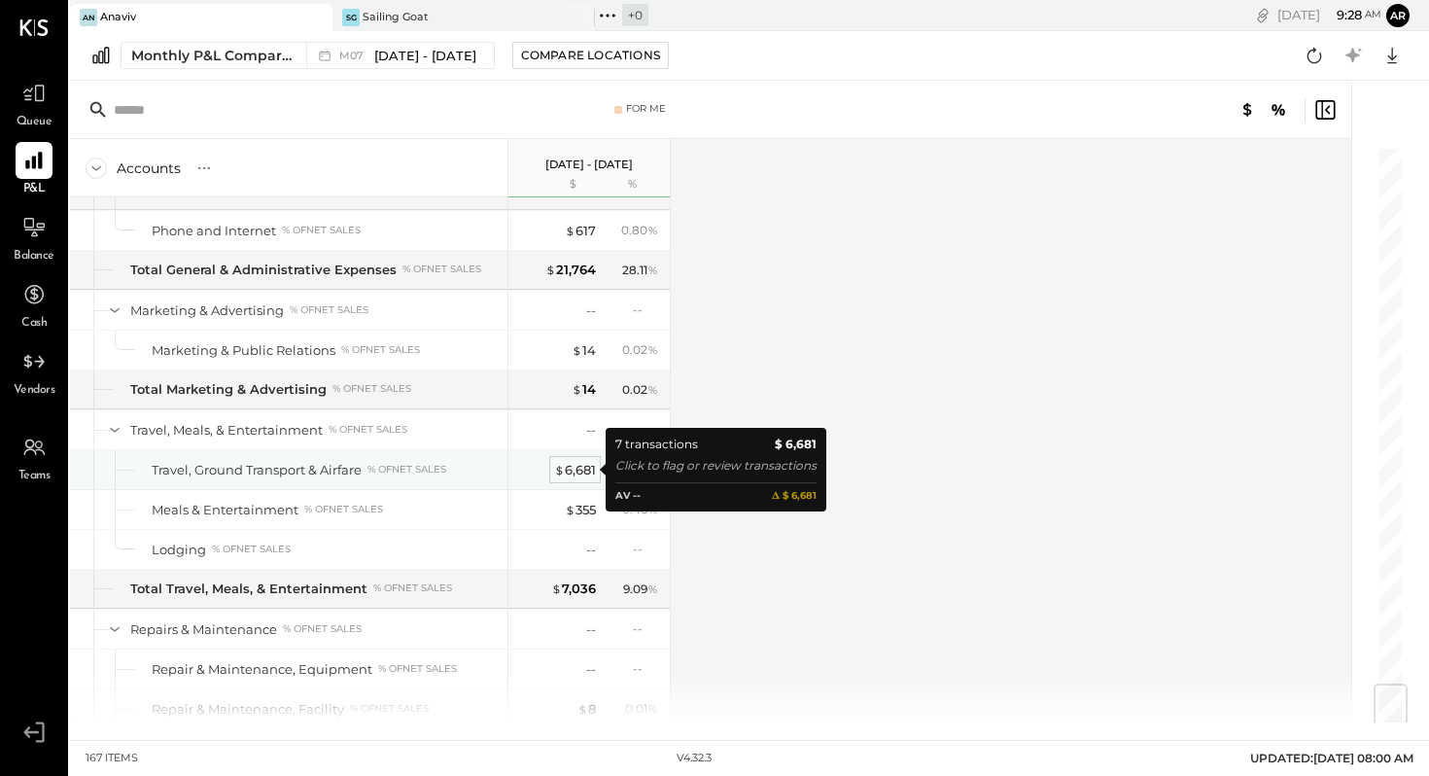
click at [585, 472] on div "$ 6,681" at bounding box center [575, 470] width 42 height 18
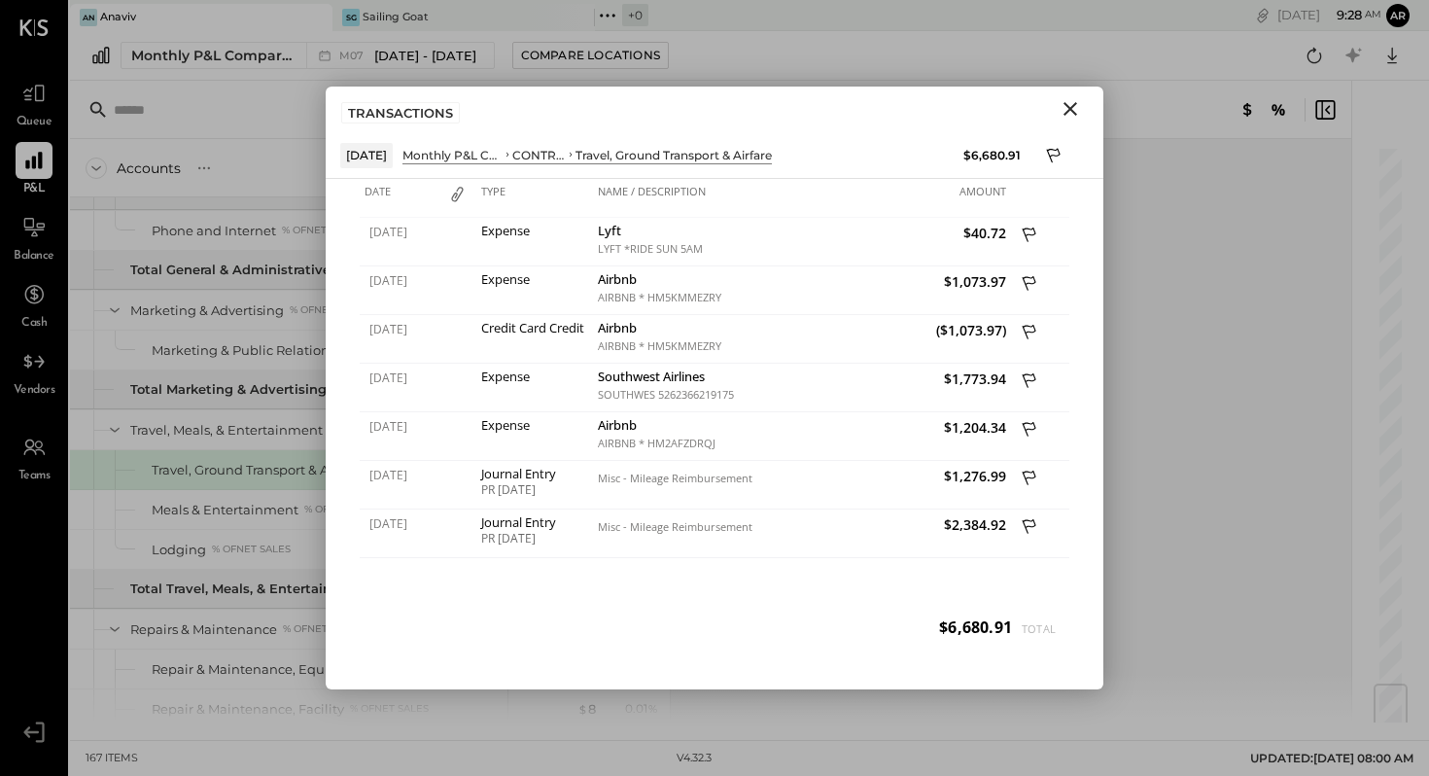
click at [1077, 107] on icon "Close" at bounding box center [1070, 108] width 23 height 23
